Goal: Task Accomplishment & Management: Use online tool/utility

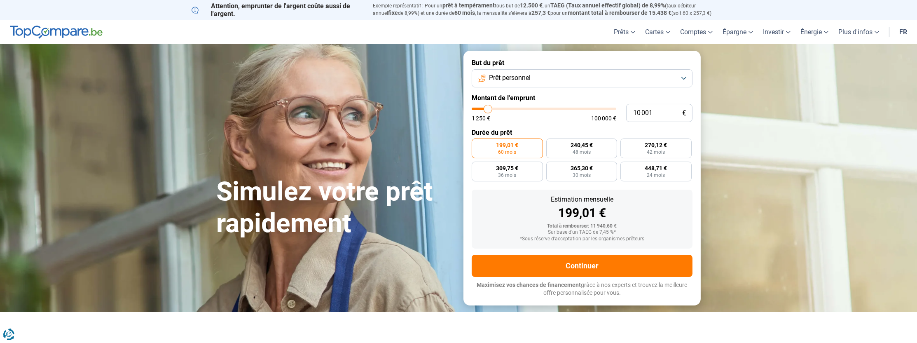
click at [680, 77] on button "Prêt personnel" at bounding box center [582, 78] width 221 height 18
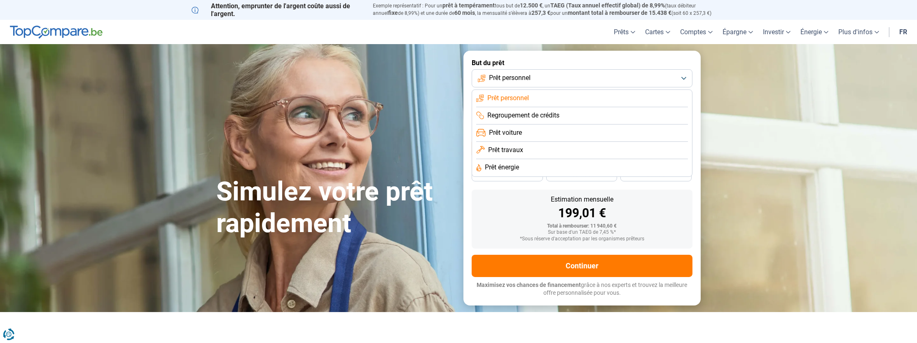
click at [680, 77] on button "Prêt personnel" at bounding box center [582, 78] width 221 height 18
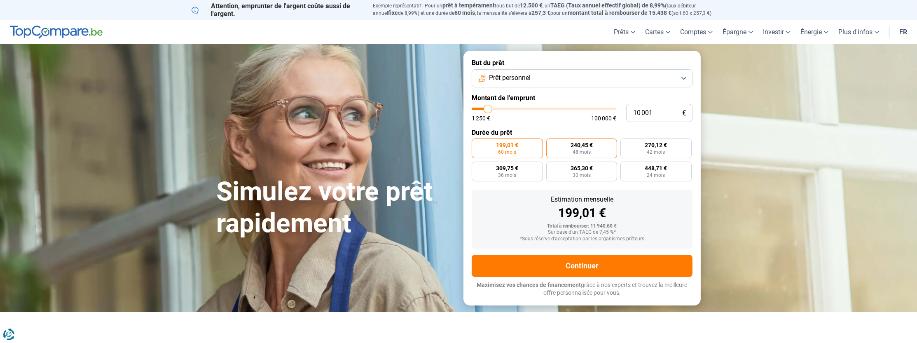
click at [597, 150] on label "240,45 € 48 mois" at bounding box center [581, 148] width 71 height 20
click at [551, 144] on input "240,45 € 48 mois" at bounding box center [548, 140] width 5 height 5
radio input "true"
click at [650, 149] on span "42 mois" at bounding box center [656, 151] width 18 height 5
click at [626, 144] on input "270,12 € 42 mois" at bounding box center [622, 140] width 5 height 5
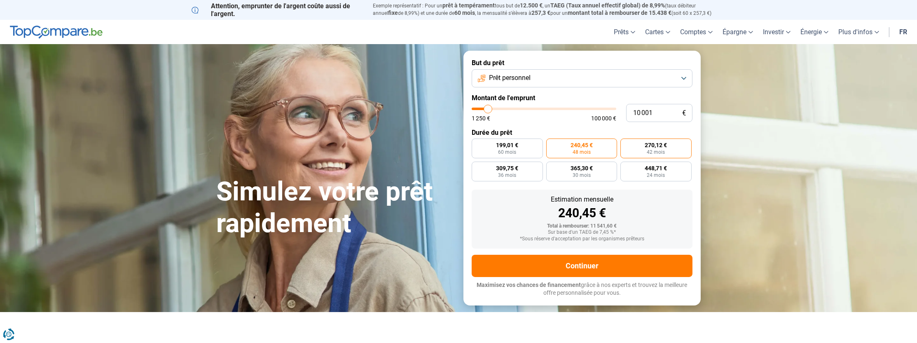
radio input "true"
click at [648, 176] on span "24 mois" at bounding box center [656, 175] width 18 height 5
click at [626, 167] on input "448,71 € 24 mois" at bounding box center [622, 163] width 5 height 5
radio input "true"
